Goal: Information Seeking & Learning: Learn about a topic

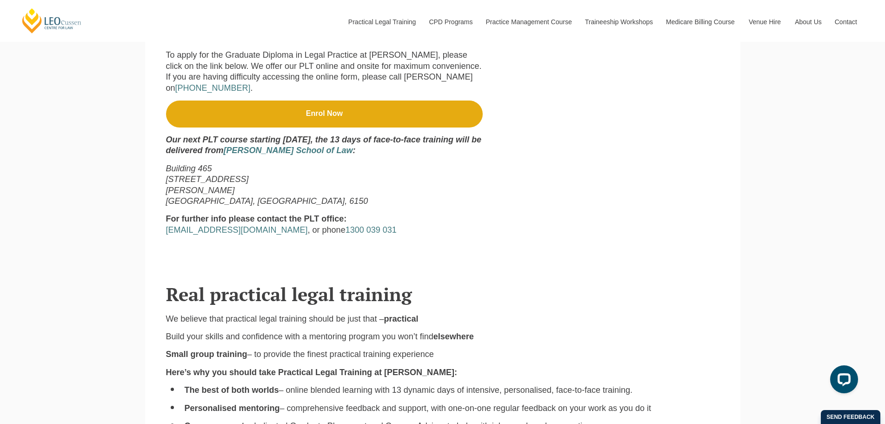
scroll to position [771, 0]
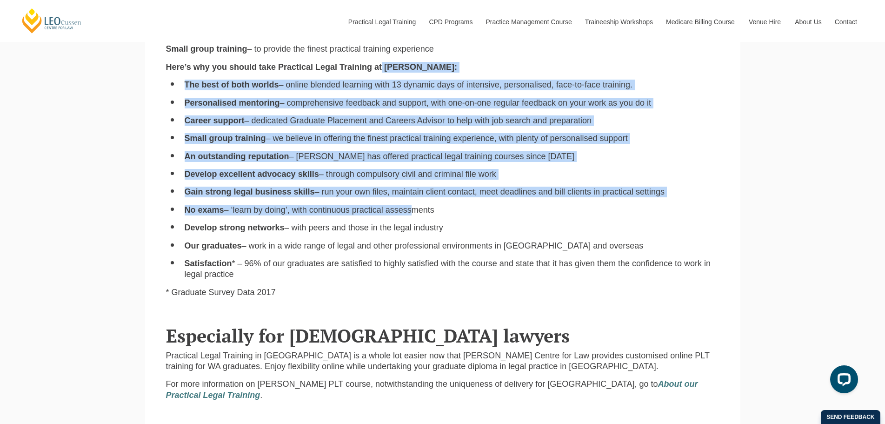
drag, startPoint x: 382, startPoint y: 68, endPoint x: 412, endPoint y: 208, distance: 142.7
click at [412, 208] on div "We believe that practical legal training should be just that – practical Build …" at bounding box center [443, 208] width 568 height 400
click at [412, 208] on li "No exams – ‘learn by doing’, with continuous practical assessments" at bounding box center [452, 210] width 535 height 11
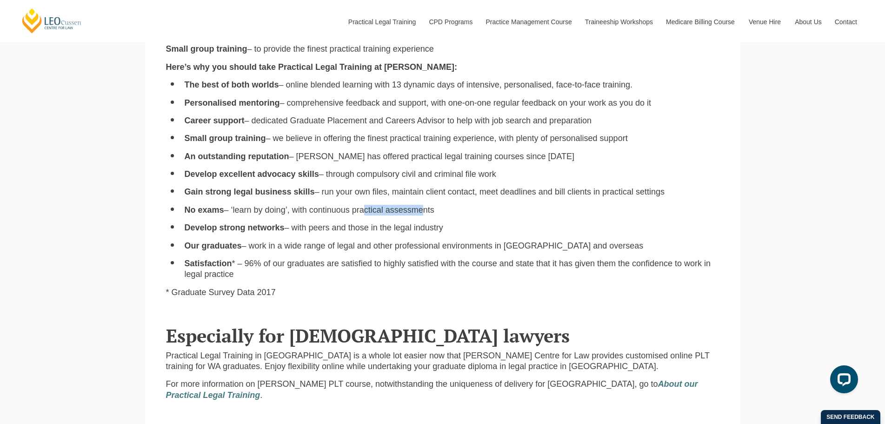
drag, startPoint x: 391, startPoint y: 209, endPoint x: 428, endPoint y: 211, distance: 36.8
click at [428, 211] on li "No exams – ‘learn by doing’, with continuous practical assessments" at bounding box center [452, 210] width 535 height 11
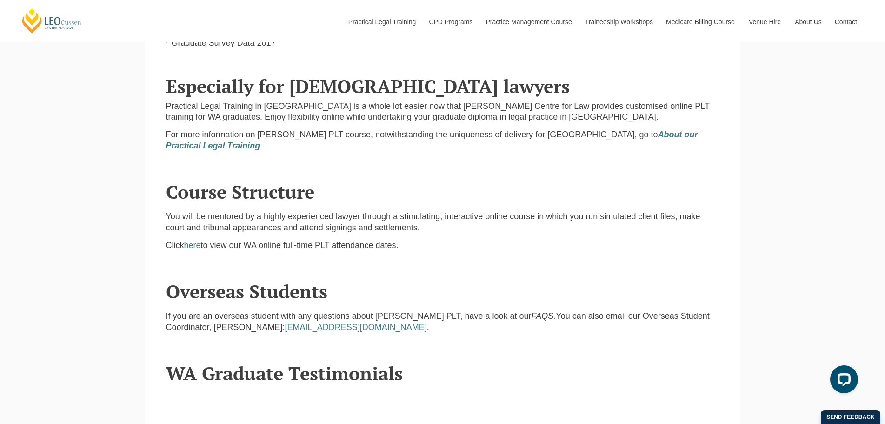
scroll to position [1003, 0]
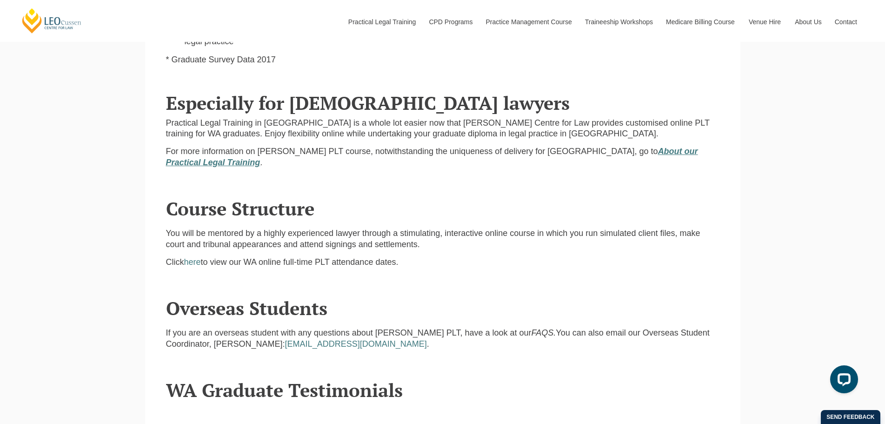
click at [641, 152] on em "About our Practical Legal Training" at bounding box center [432, 157] width 532 height 20
